Goal: Task Accomplishment & Management: Manage account settings

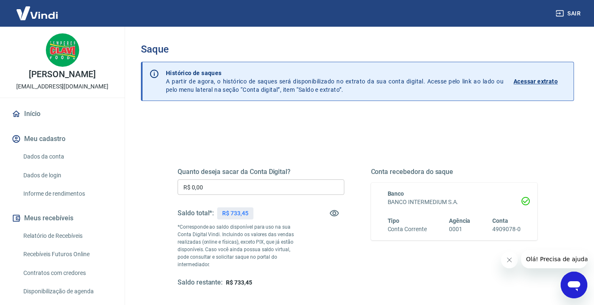
click at [313, 181] on input "R$ 0,00" at bounding box center [261, 186] width 167 height 15
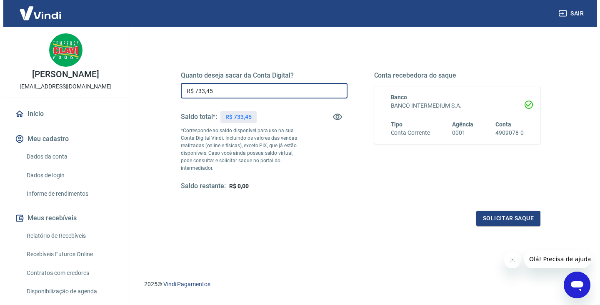
scroll to position [97, 0]
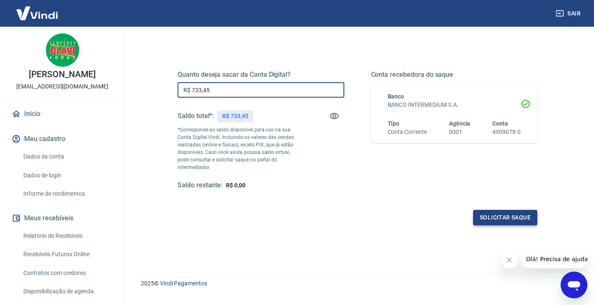
type input "R$ 733,45"
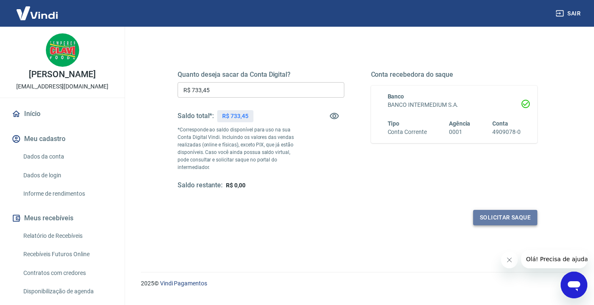
click at [524, 212] on button "Solicitar saque" at bounding box center [505, 217] width 64 height 15
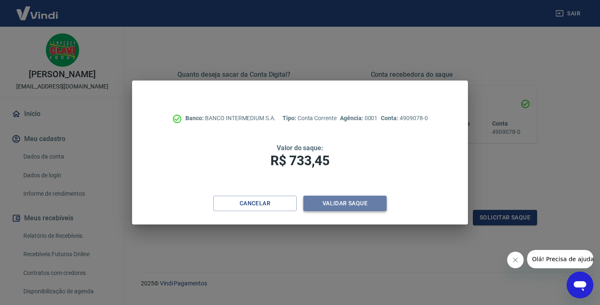
click at [368, 203] on button "Validar saque" at bounding box center [344, 202] width 83 height 15
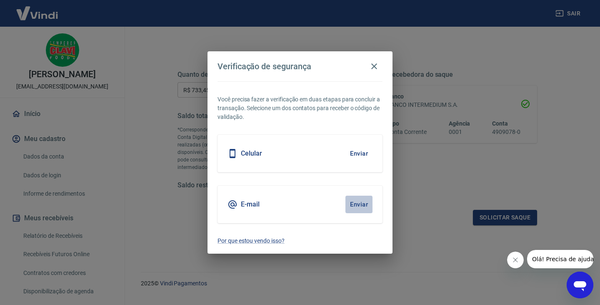
click at [356, 203] on button "Enviar" at bounding box center [359, 204] width 27 height 18
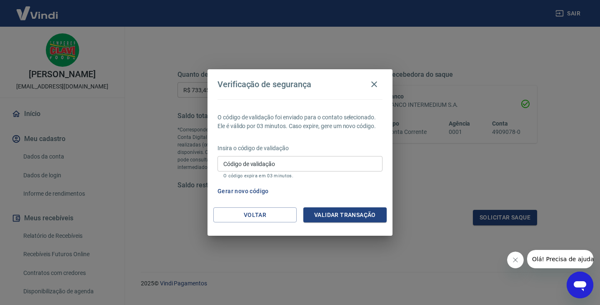
click at [326, 161] on input "Código de validação" at bounding box center [300, 163] width 165 height 15
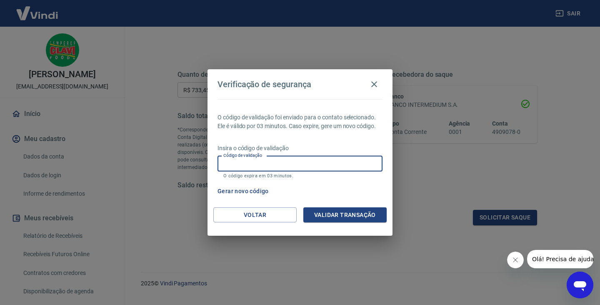
paste input "763387"
type input "763387"
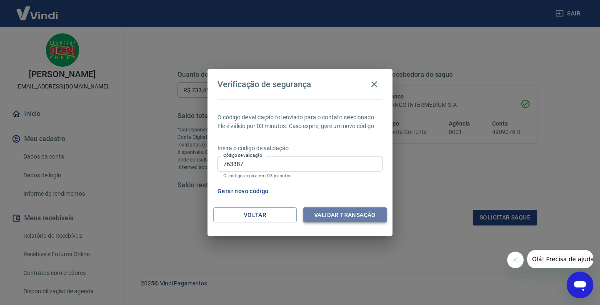
click at [323, 213] on button "Validar transação" at bounding box center [344, 214] width 83 height 15
